Goal: Information Seeking & Learning: Learn about a topic

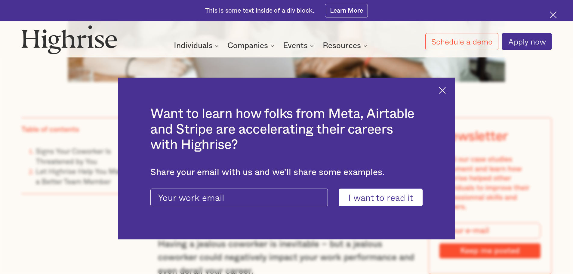
scroll to position [511, 0]
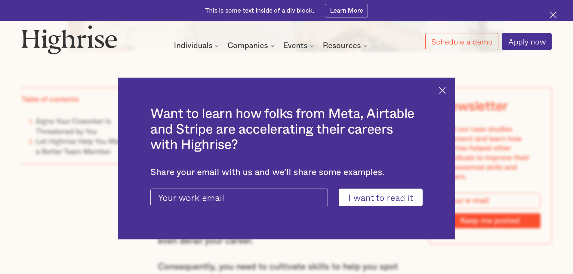
click at [442, 91] on div "Want to learn how folks from Meta, Airtable and Stripe are accelerating their c…" at bounding box center [286, 159] width 337 height 162
click at [446, 92] on img at bounding box center [442, 90] width 7 height 7
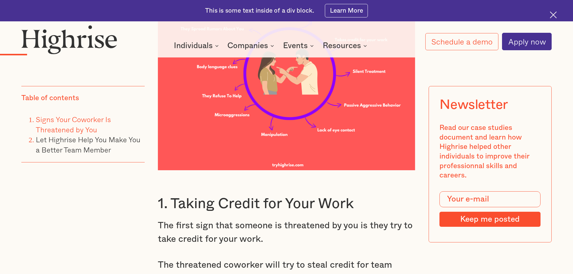
scroll to position [1143, 0]
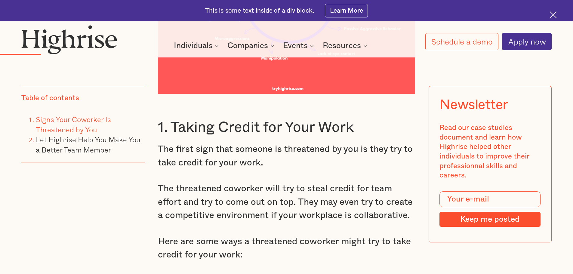
click at [286, 197] on p "The threatened coworker will try to steal credit for team effort and try to com…" at bounding box center [287, 202] width 258 height 40
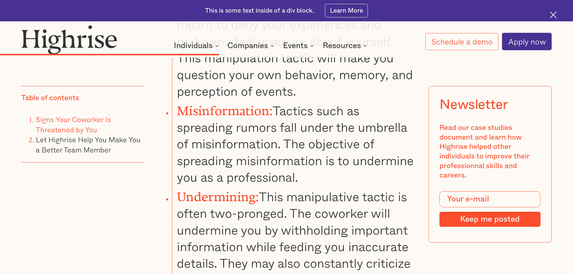
scroll to position [3460, 0]
click at [333, 150] on li "Misinformation: Tactics such as spreading rumors fall under the umbrella of mis…" at bounding box center [293, 142] width 243 height 86
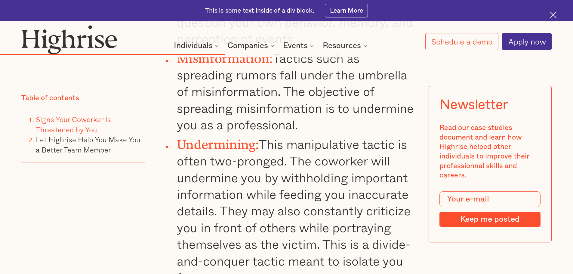
scroll to position [3520, 0]
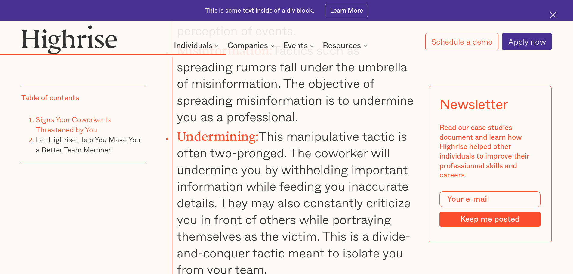
click at [319, 163] on li "Undermining: This manipulative tactic is often two-pronged. The coworker will u…" at bounding box center [293, 201] width 243 height 153
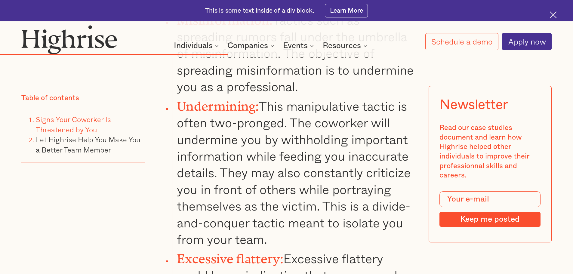
click at [317, 166] on li "Undermining: This manipulative tactic is often two-pronged. The coworker will u…" at bounding box center [293, 171] width 243 height 153
click at [304, 196] on li "Undermining: This manipulative tactic is often two-pronged. The coworker will u…" at bounding box center [293, 171] width 243 height 153
click at [295, 202] on li "Undermining: This manipulative tactic is often two-pronged. The coworker will u…" at bounding box center [293, 171] width 243 height 153
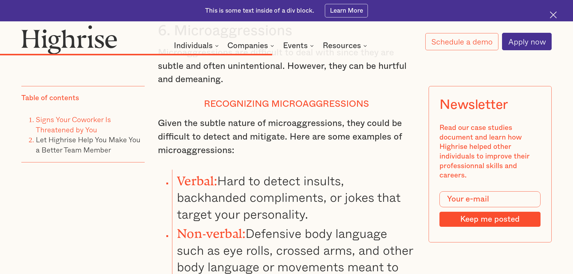
scroll to position [4122, 0]
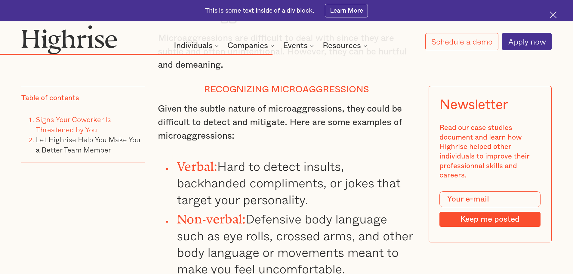
click at [365, 181] on li "Verbal: Hard to detect insults, backhanded compliments, or jokes that target yo…" at bounding box center [293, 181] width 243 height 53
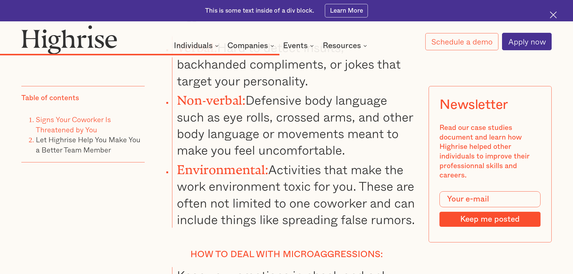
scroll to position [4272, 0]
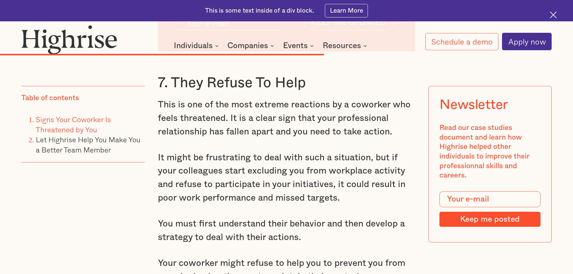
scroll to position [4844, 0]
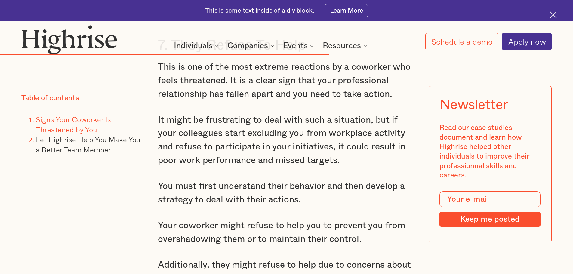
click at [326, 201] on p "You must first understand their behavior and then develop a strategy to deal wi…" at bounding box center [287, 193] width 258 height 27
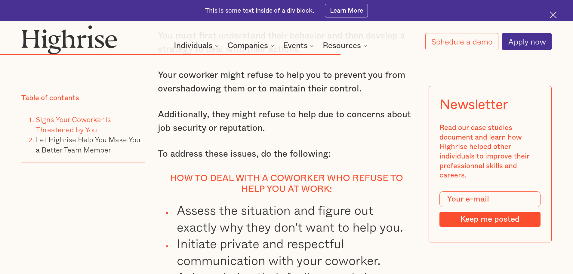
click at [326, 203] on li "Assess the situation and figure out exactly why they don't want to help you." at bounding box center [293, 218] width 243 height 33
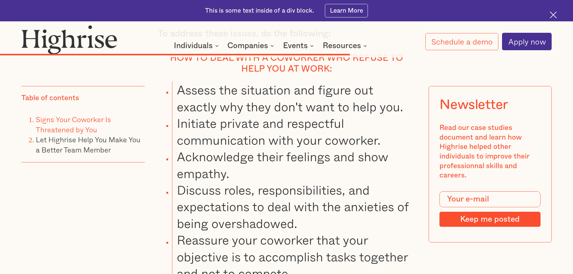
click at [326, 203] on li "Discuss roles, responsibilities, and expectations to deal with the anxieties of…" at bounding box center [293, 207] width 243 height 50
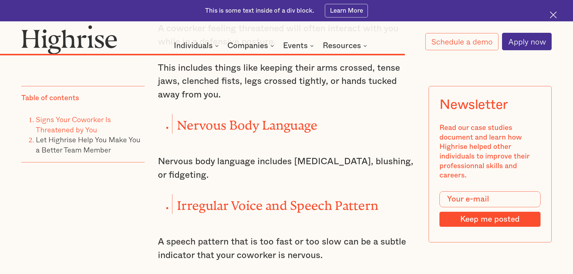
scroll to position [5836, 0]
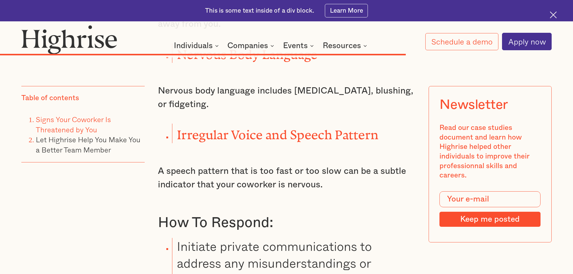
click at [330, 223] on h3 "How To Respond:" at bounding box center [287, 223] width 258 height 18
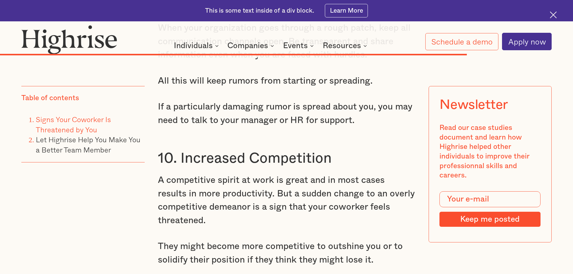
scroll to position [6769, 0]
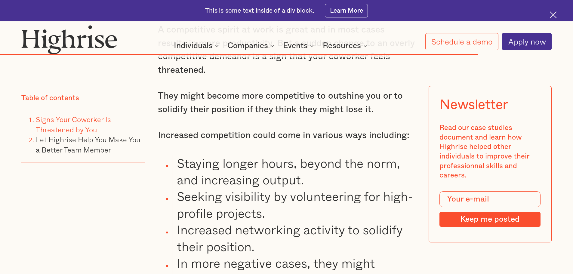
click at [330, 221] on li "Seeking visibility by volunteering for high-profile projects." at bounding box center [293, 204] width 243 height 33
